Goal: Task Accomplishment & Management: Manage account settings

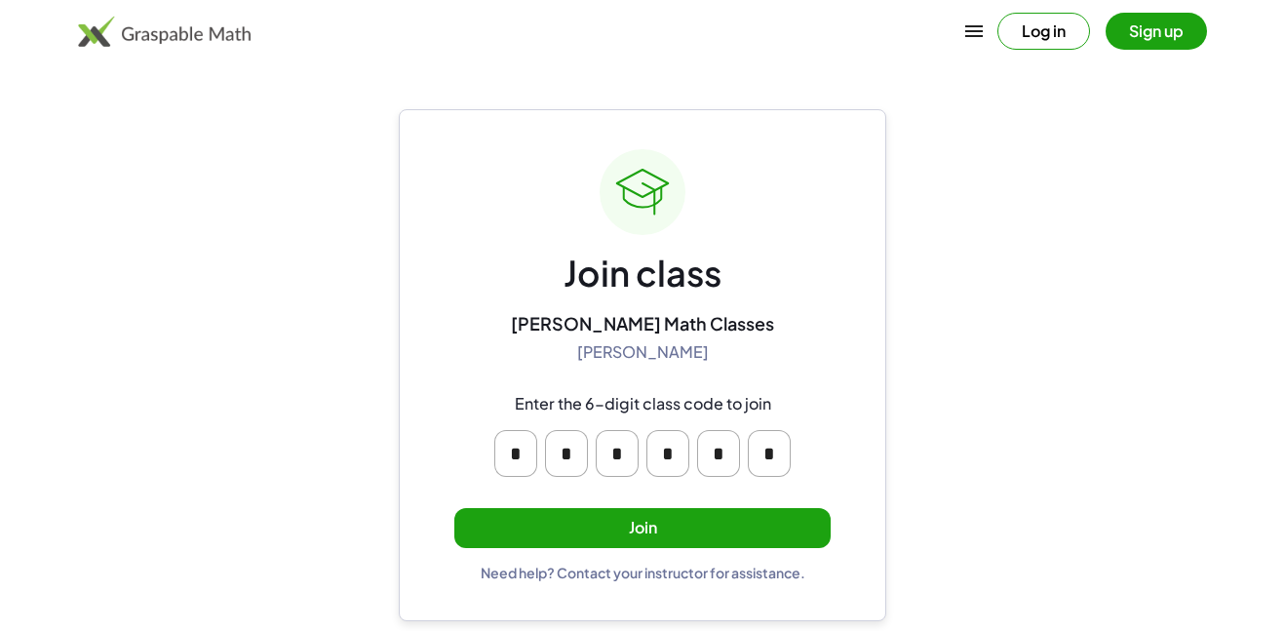
click at [622, 508] on button "Join" at bounding box center [642, 528] width 376 height 40
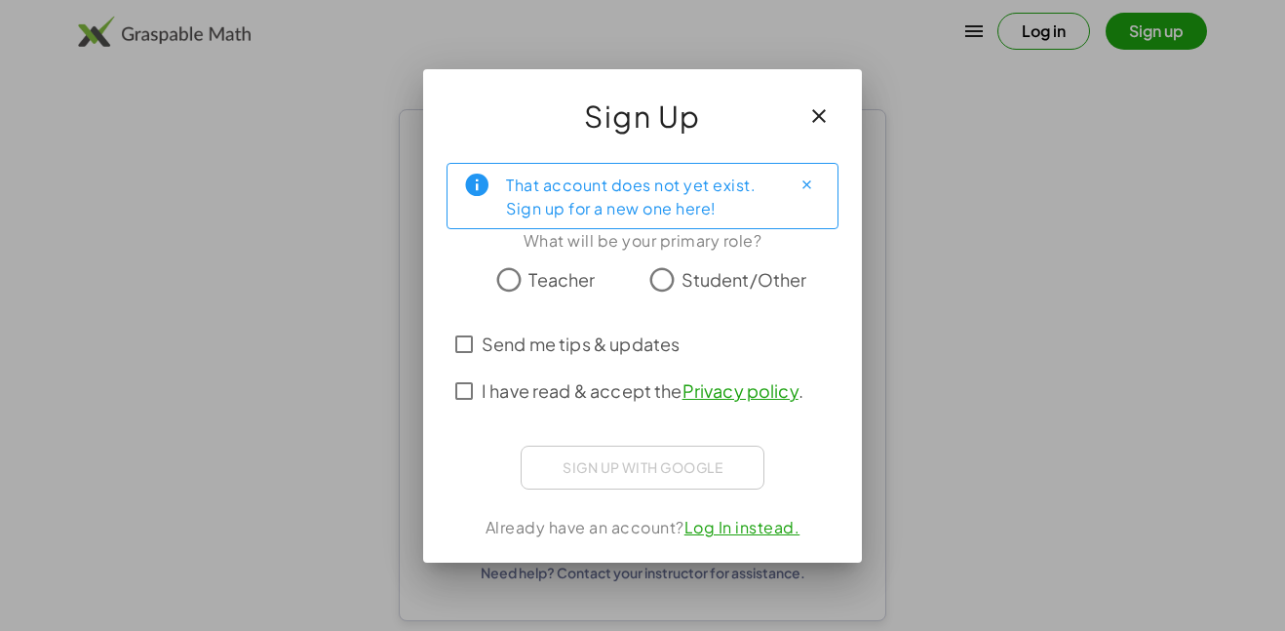
click at [724, 287] on span "Student/Other" at bounding box center [744, 279] width 126 height 26
click at [537, 339] on span "Send me tips & updates" at bounding box center [581, 343] width 198 height 26
click at [518, 383] on span "I have read & accept the Privacy policy ." at bounding box center [643, 390] width 322 height 26
click at [530, 336] on span "Send me tips & updates" at bounding box center [581, 343] width 198 height 26
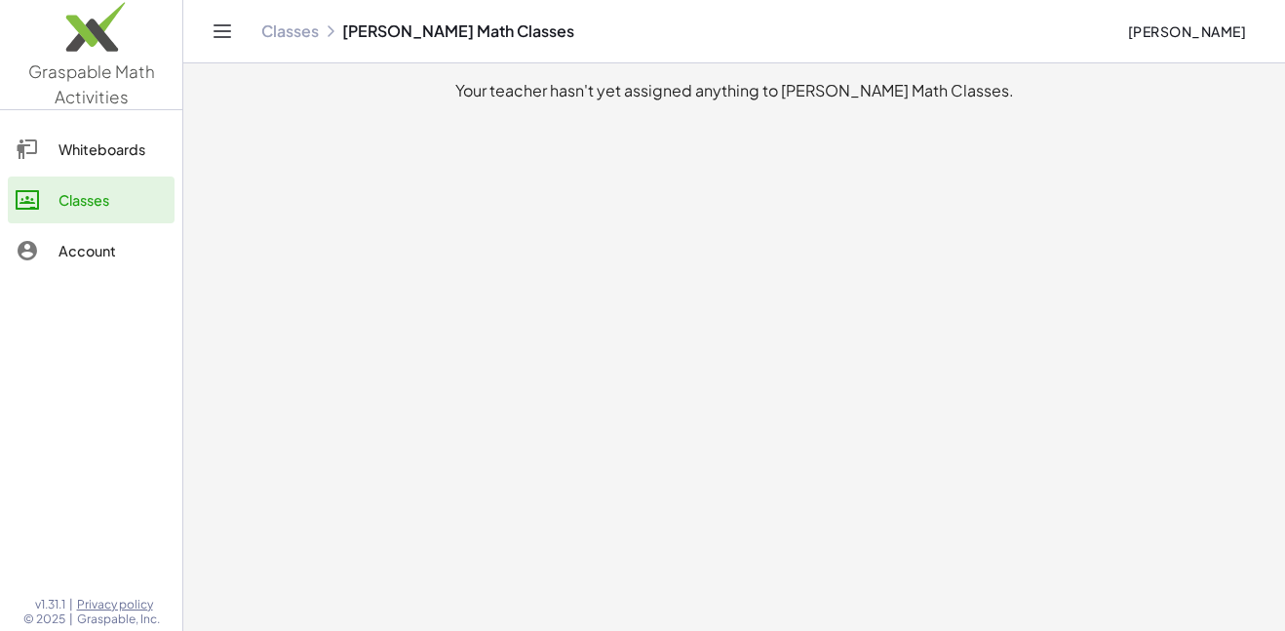
click at [74, 137] on div "Whiteboards" at bounding box center [112, 148] width 108 height 23
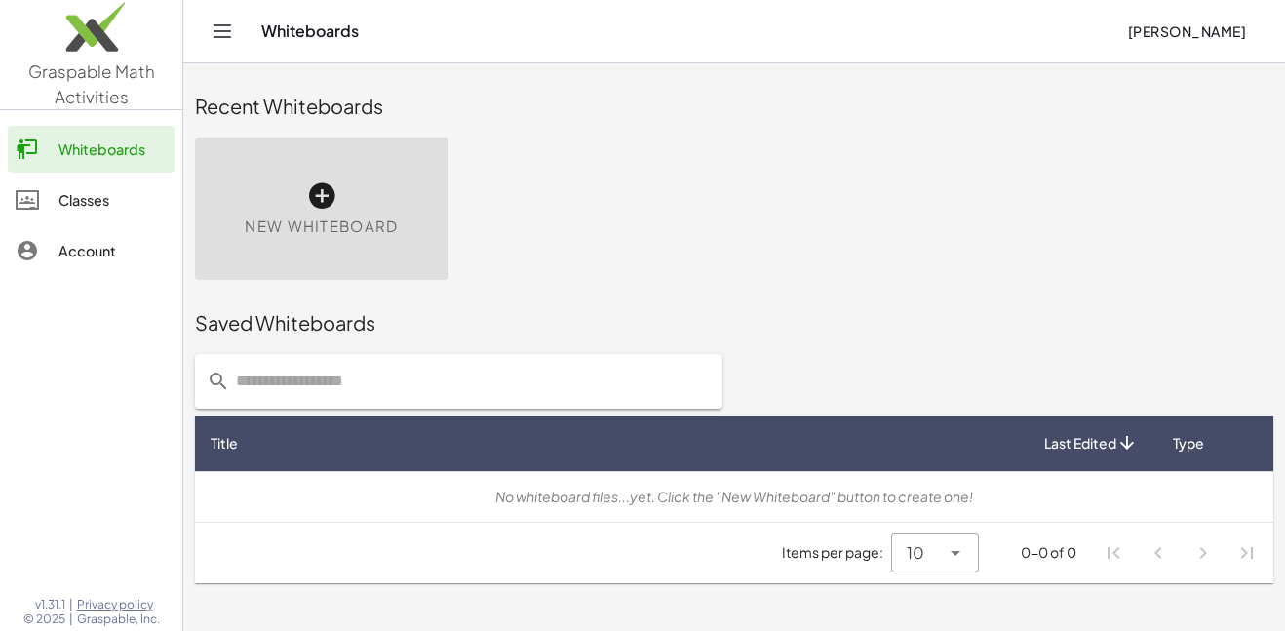
click at [76, 260] on div "Account" at bounding box center [112, 250] width 108 height 23
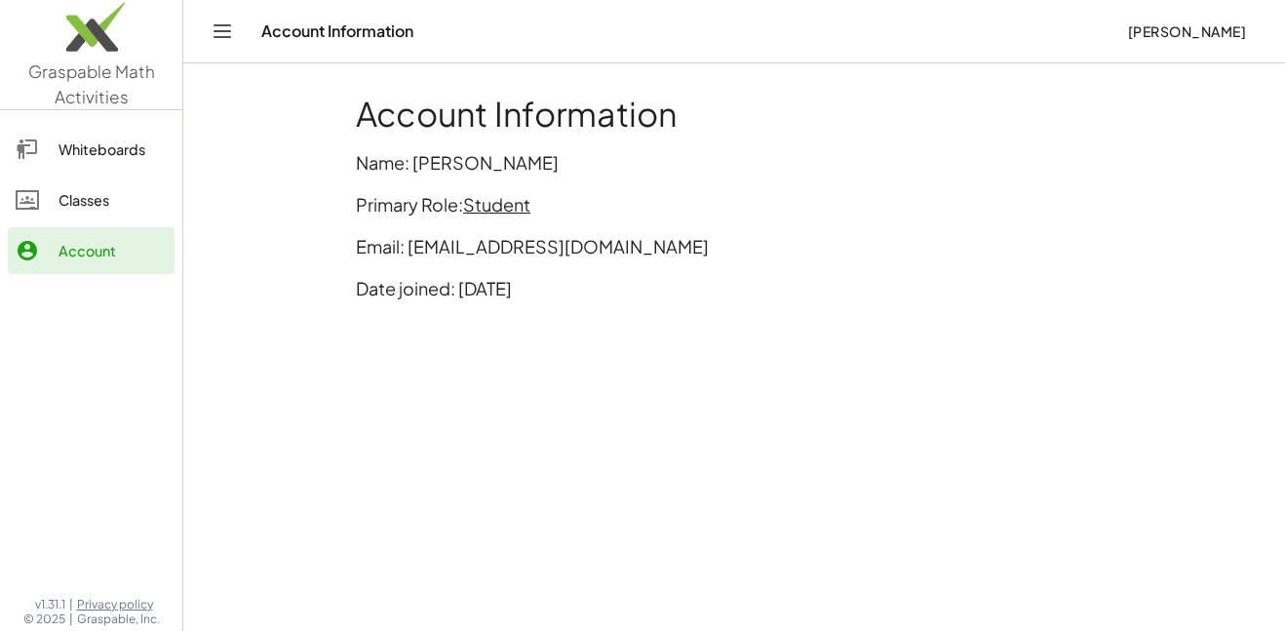
click at [103, 216] on link "Classes" at bounding box center [91, 199] width 167 height 47
